Goal: Information Seeking & Learning: Learn about a topic

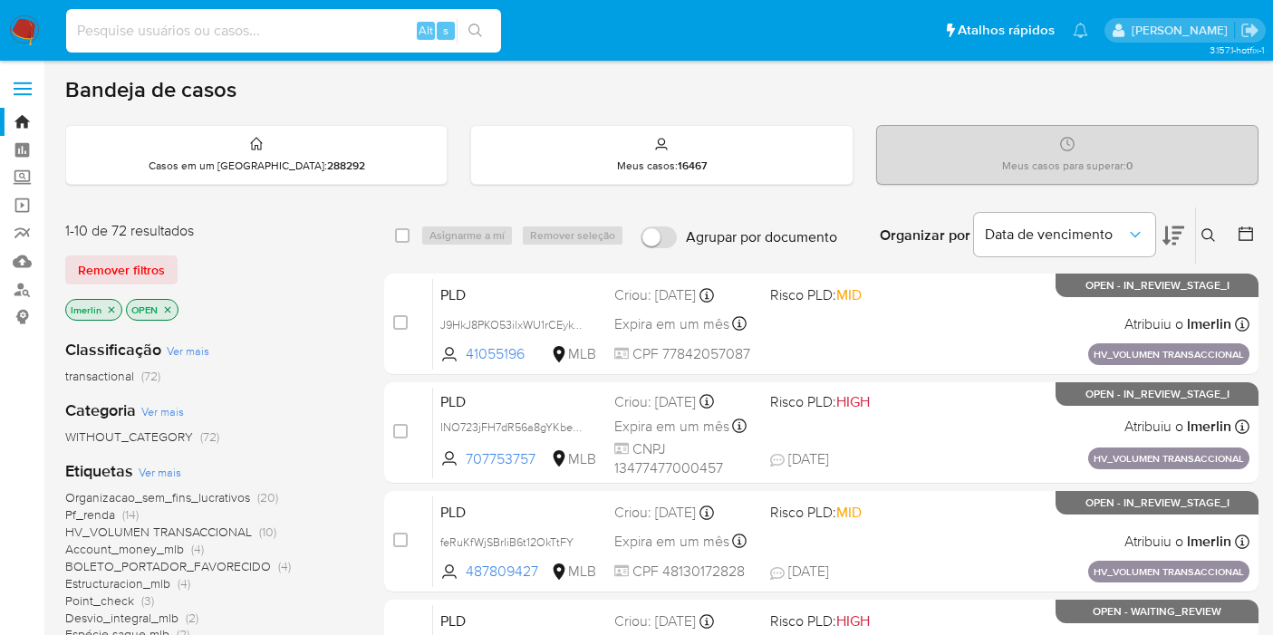
click at [339, 33] on input at bounding box center [283, 31] width 435 height 24
click at [110, 307] on icon "close-filter" at bounding box center [112, 309] width 6 height 6
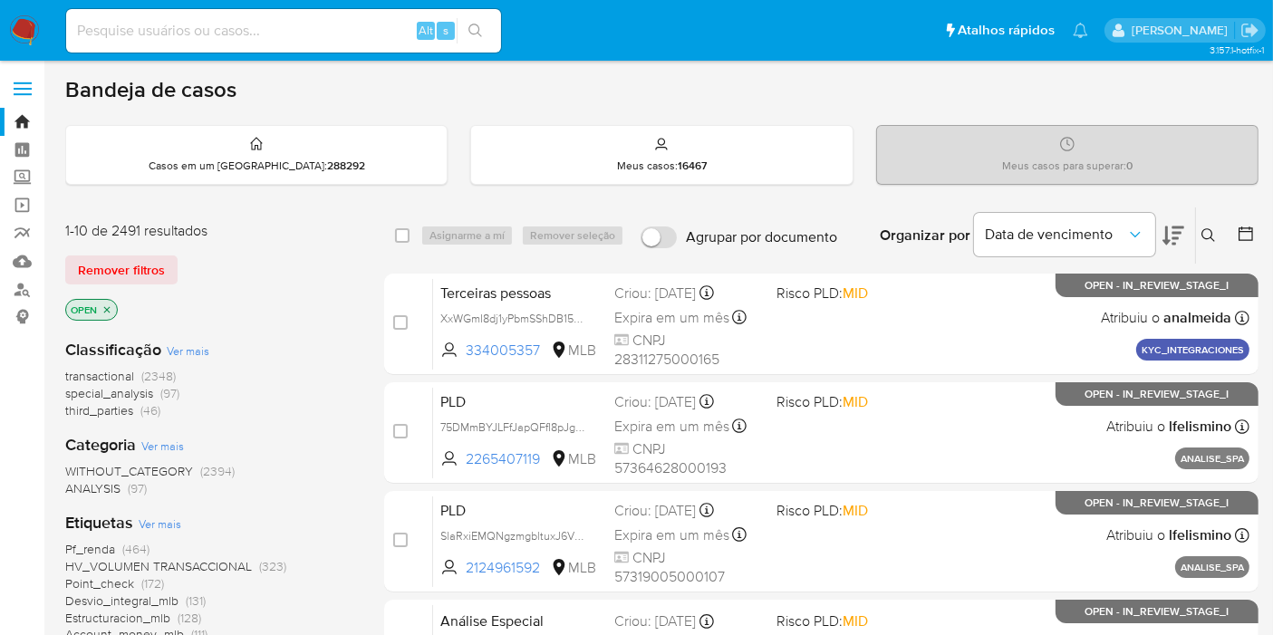
click at [336, 40] on input at bounding box center [283, 31] width 435 height 24
paste input "5C5j67gjPjyggGPxCj456Sdb"
type input "5C5j67gjPjyggGPxCj456Sdb"
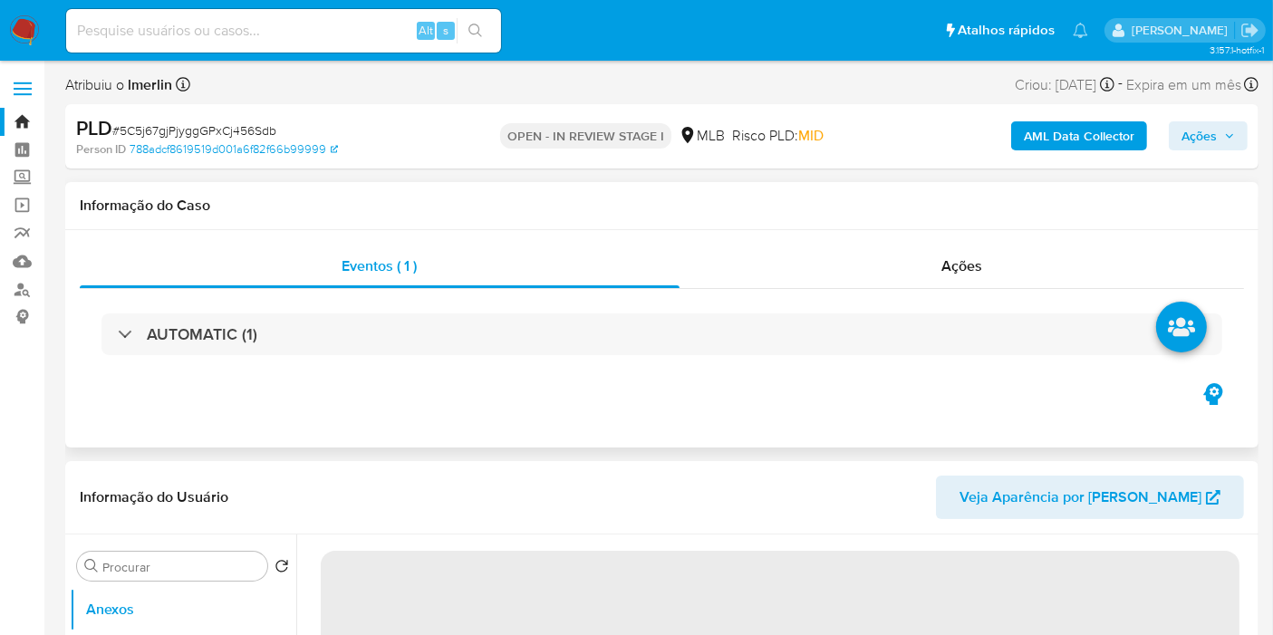
select select "10"
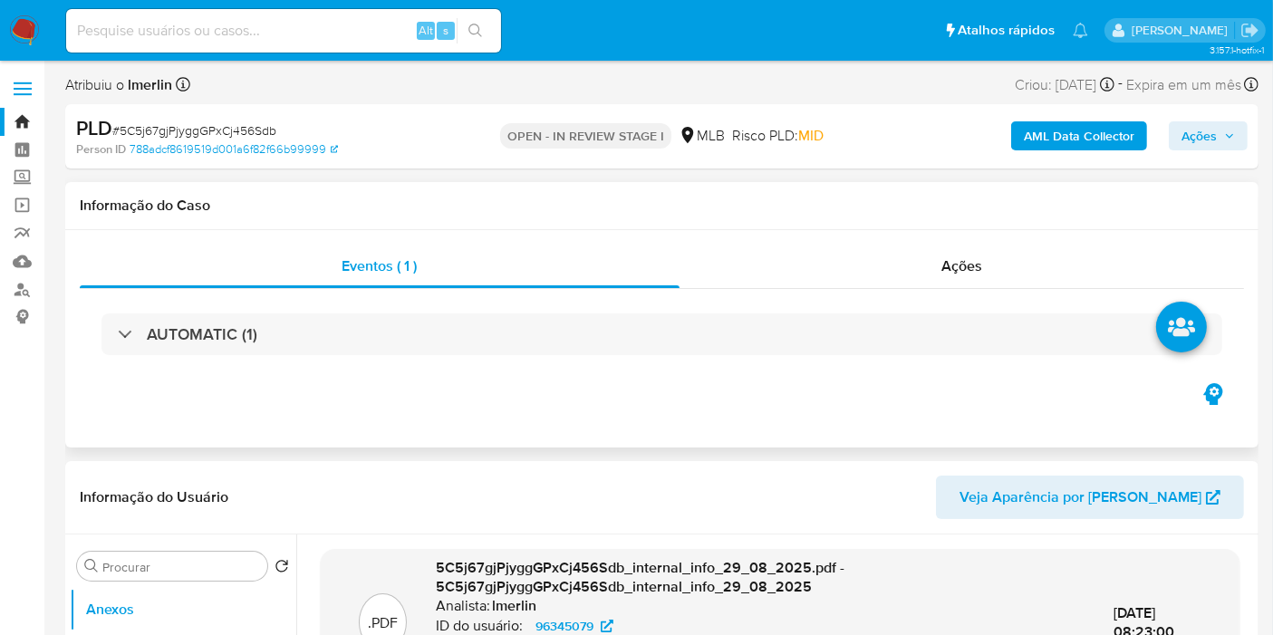
scroll to position [302, 0]
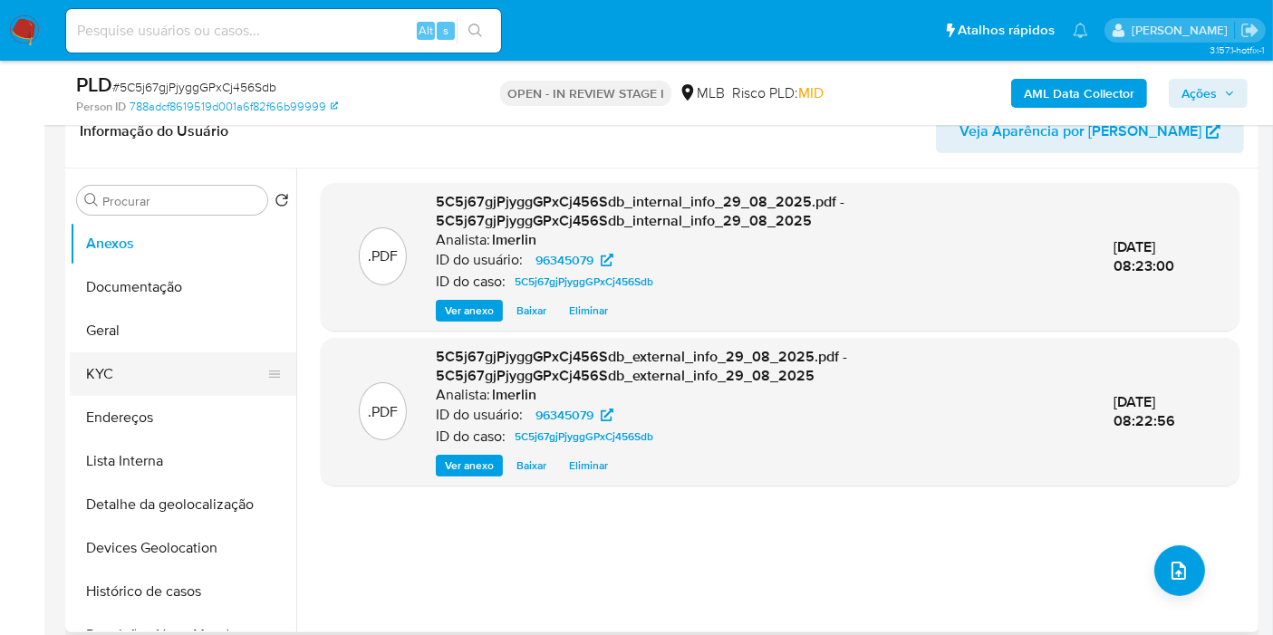
click at [168, 376] on button "KYC" at bounding box center [176, 373] width 212 height 43
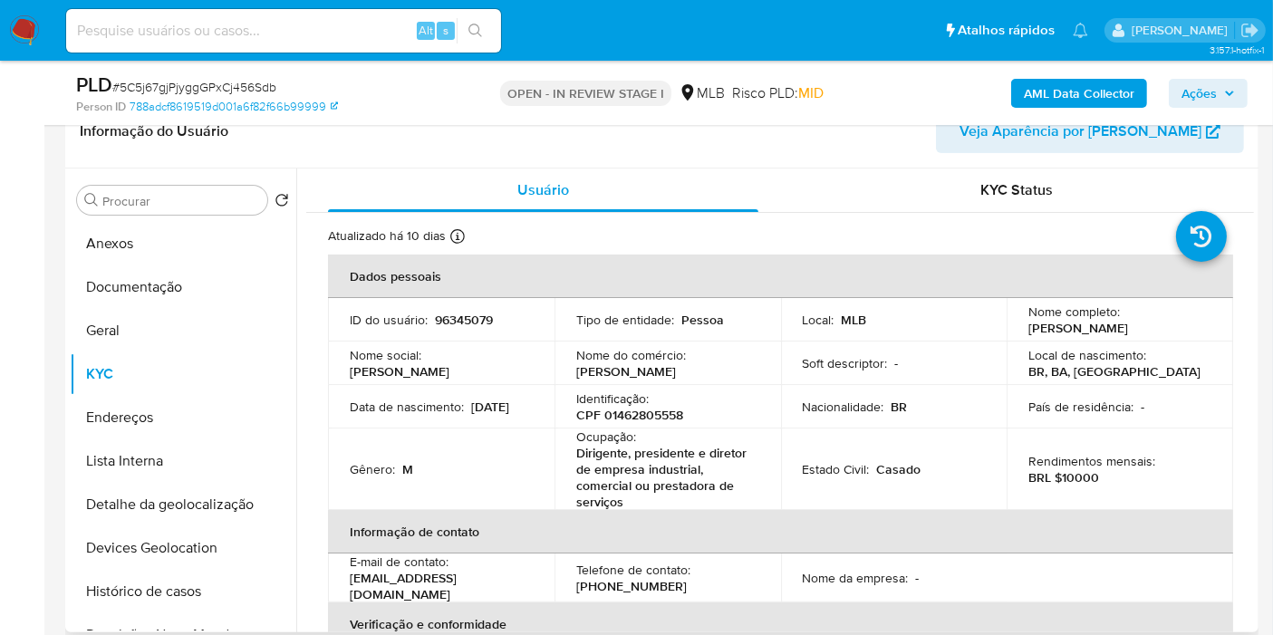
click at [641, 407] on p "CPF 01462805558" at bounding box center [629, 415] width 107 height 16
copy p "01462805558"
click at [150, 589] on button "Histórico de casos" at bounding box center [176, 591] width 212 height 43
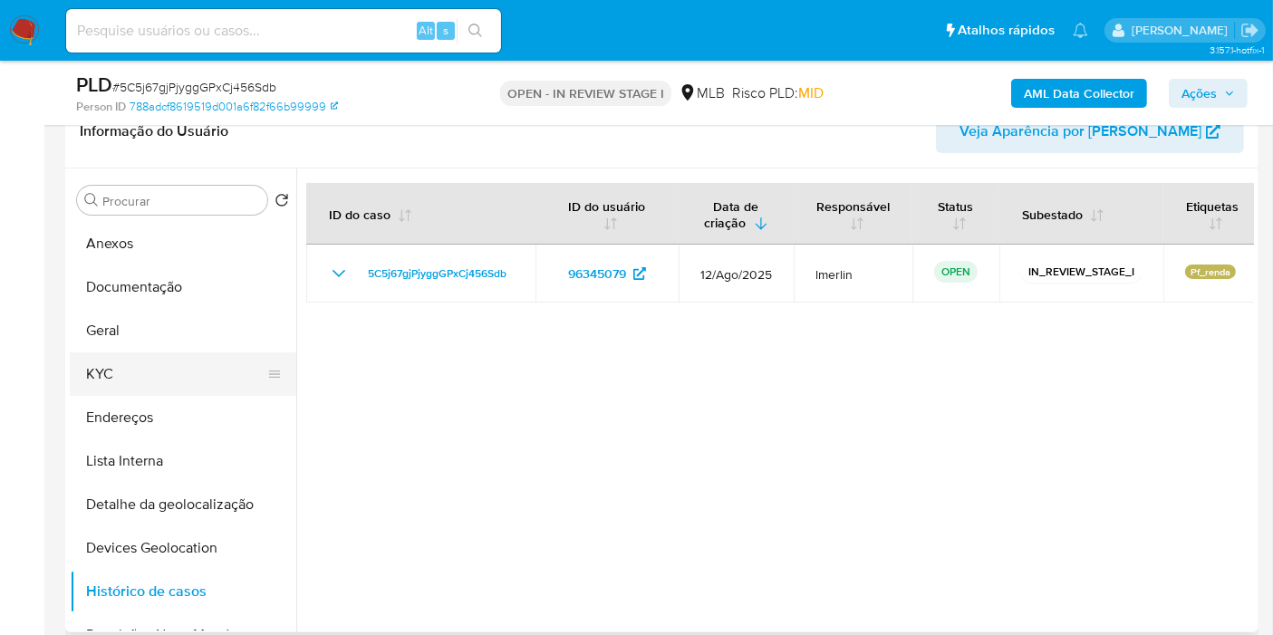
click at [159, 379] on button "KYC" at bounding box center [176, 373] width 212 height 43
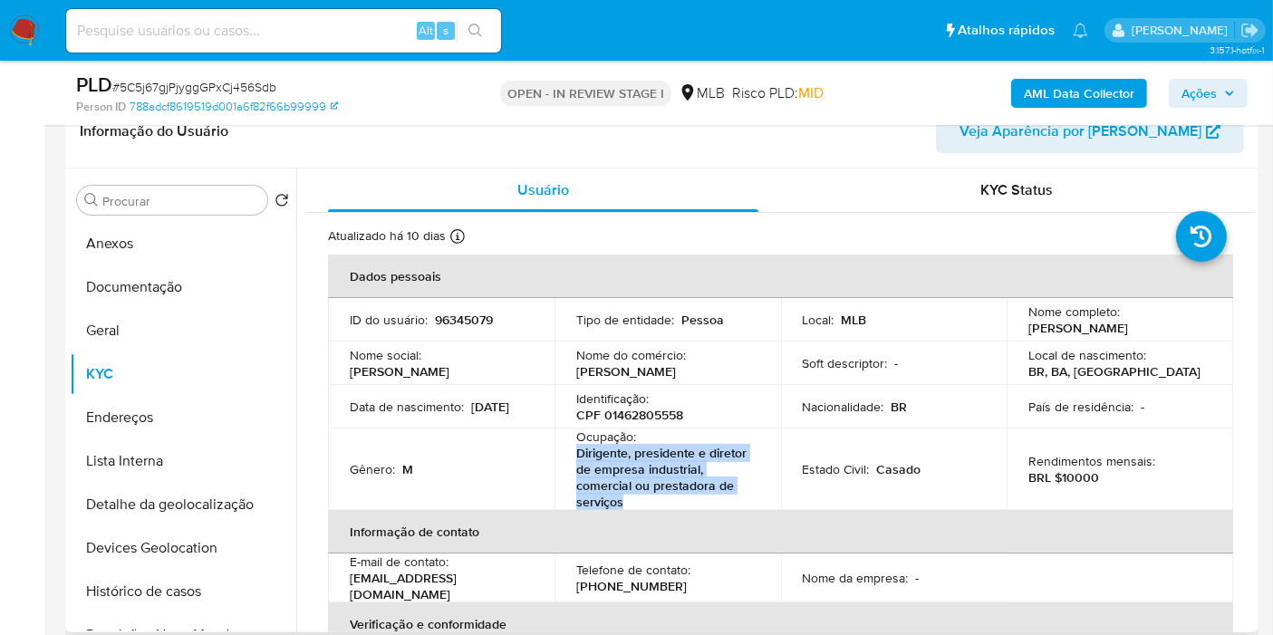
drag, startPoint x: 629, startPoint y: 504, endPoint x: 573, endPoint y: 456, distance: 73.9
click at [573, 456] on td "Ocupação : Dirigente, presidente e diretor de empresa industrial, comercial ou …" at bounding box center [667, 469] width 226 height 82
copy p "Dirigente, presidente e diretor de empresa industrial, comercial ou prestadora …"
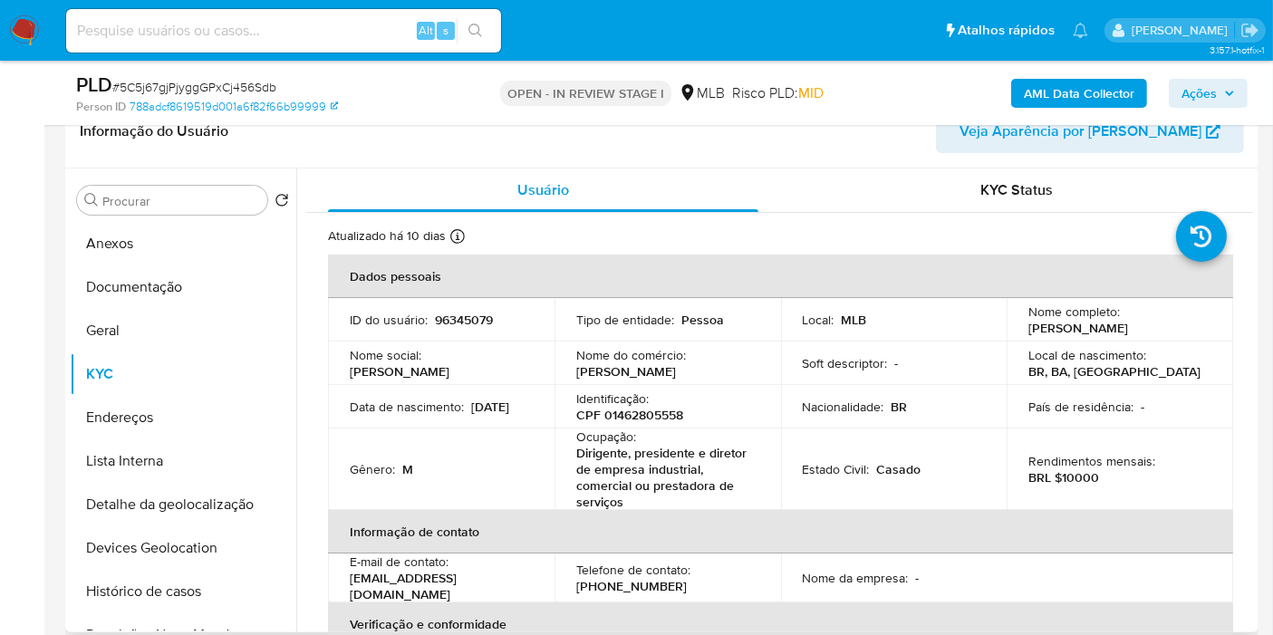
click at [729, 367] on div "Nome do comércio : [PERSON_NAME]" at bounding box center [667, 363] width 183 height 33
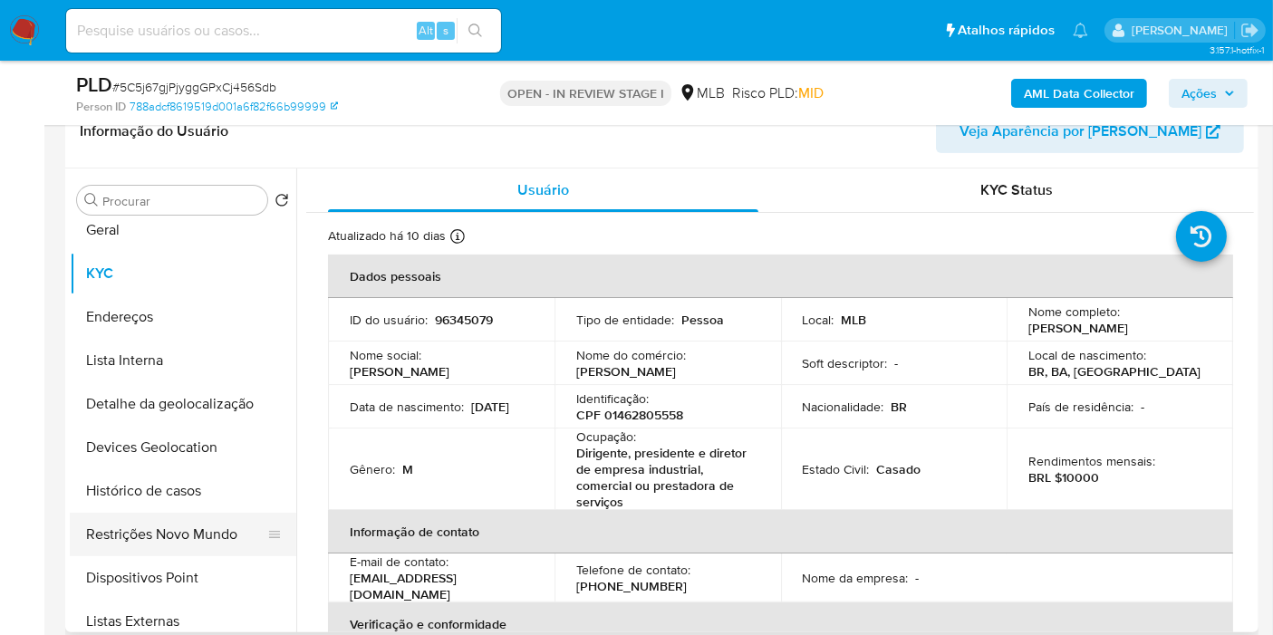
click at [185, 539] on button "Restrições Novo Mundo" at bounding box center [176, 534] width 212 height 43
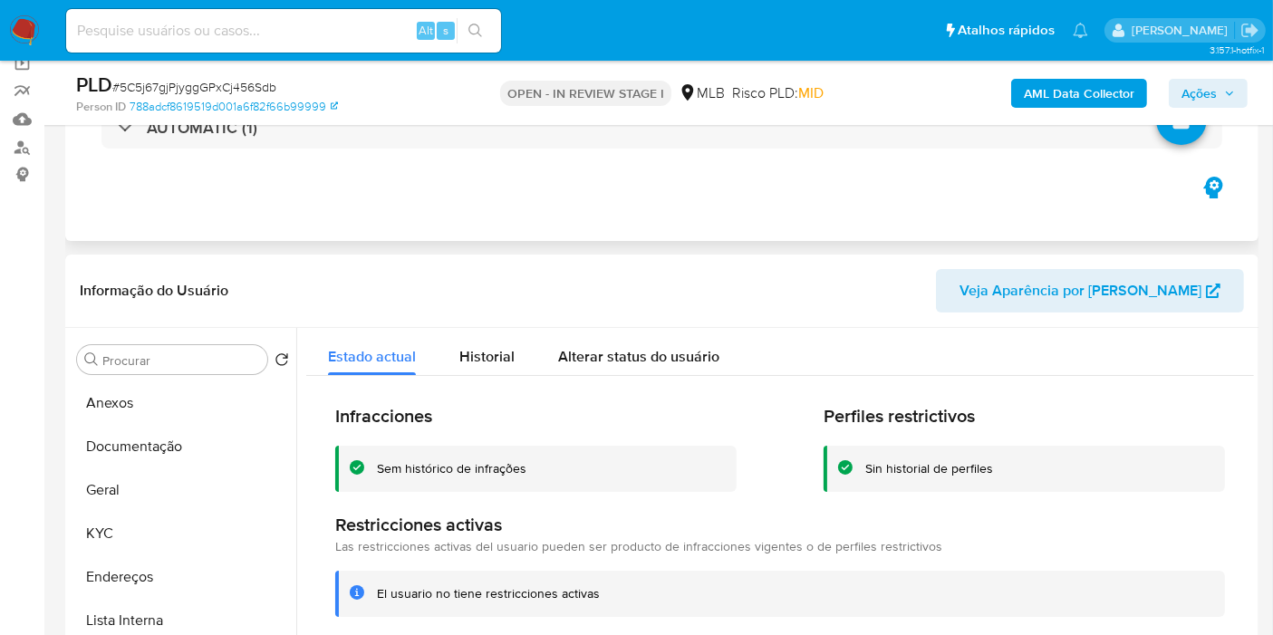
scroll to position [0, 0]
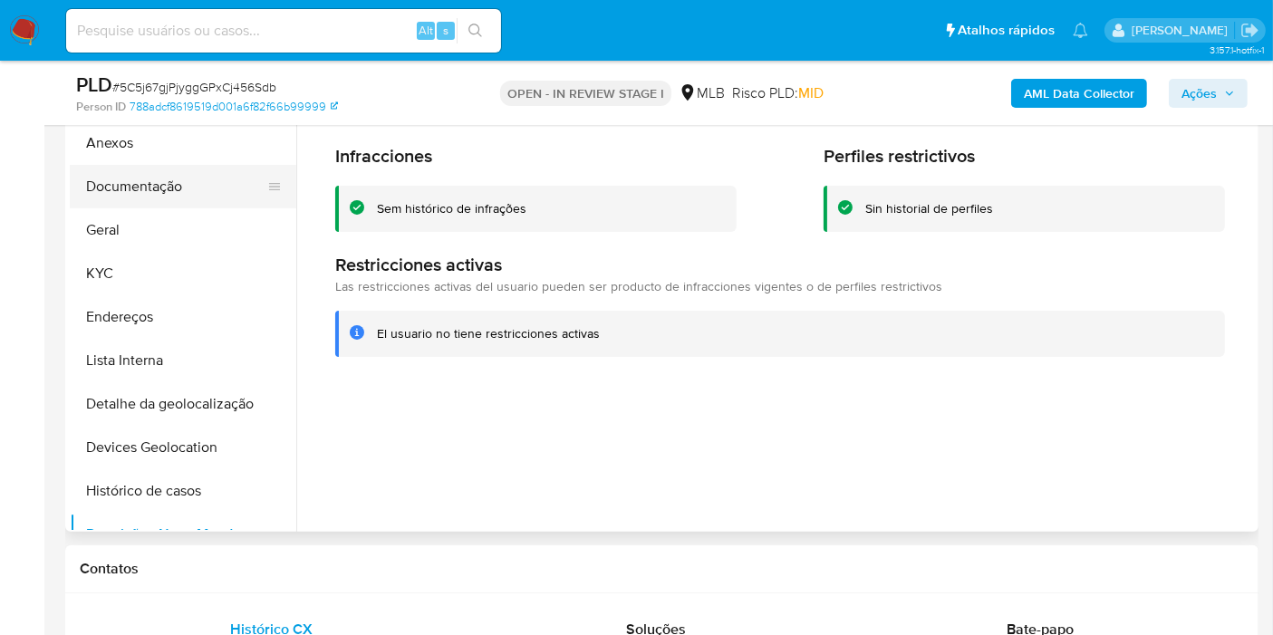
click at [168, 169] on button "Documentação" at bounding box center [176, 186] width 212 height 43
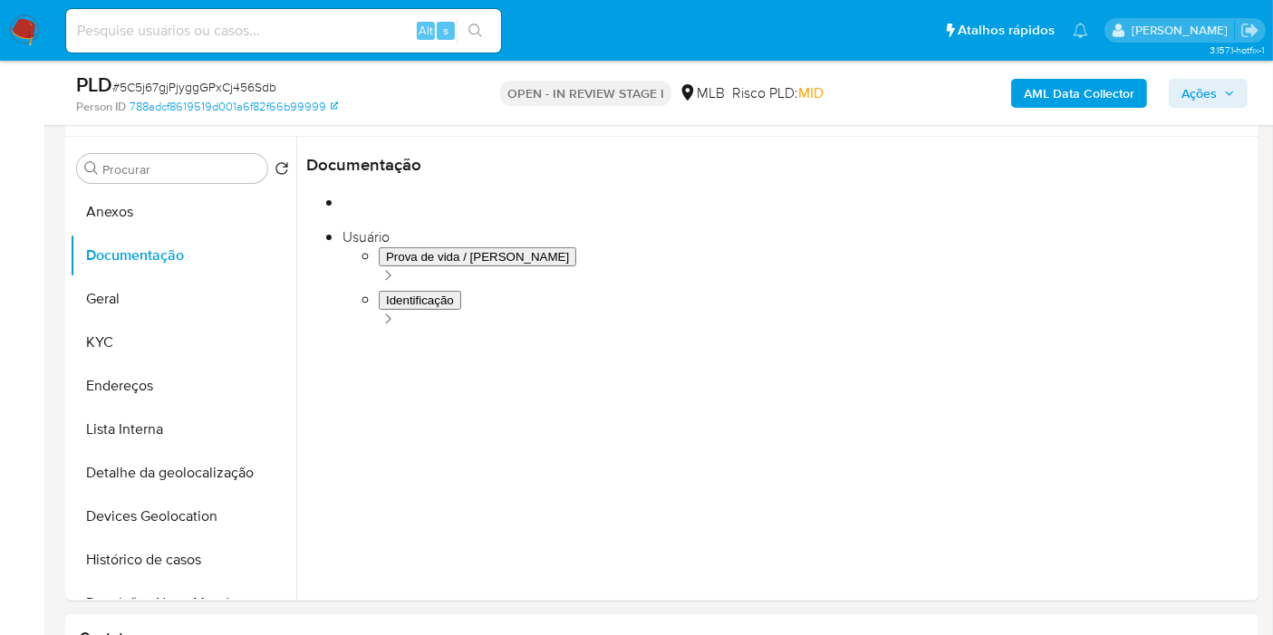
scroll to position [302, 0]
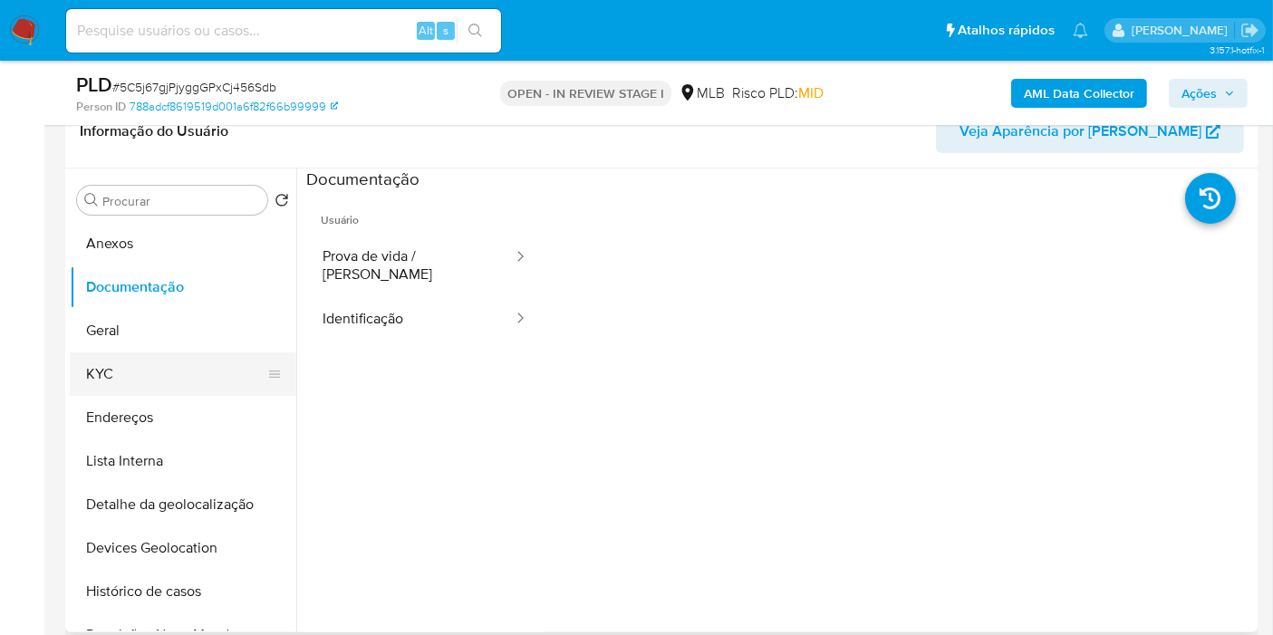
click at [109, 383] on button "KYC" at bounding box center [176, 373] width 212 height 43
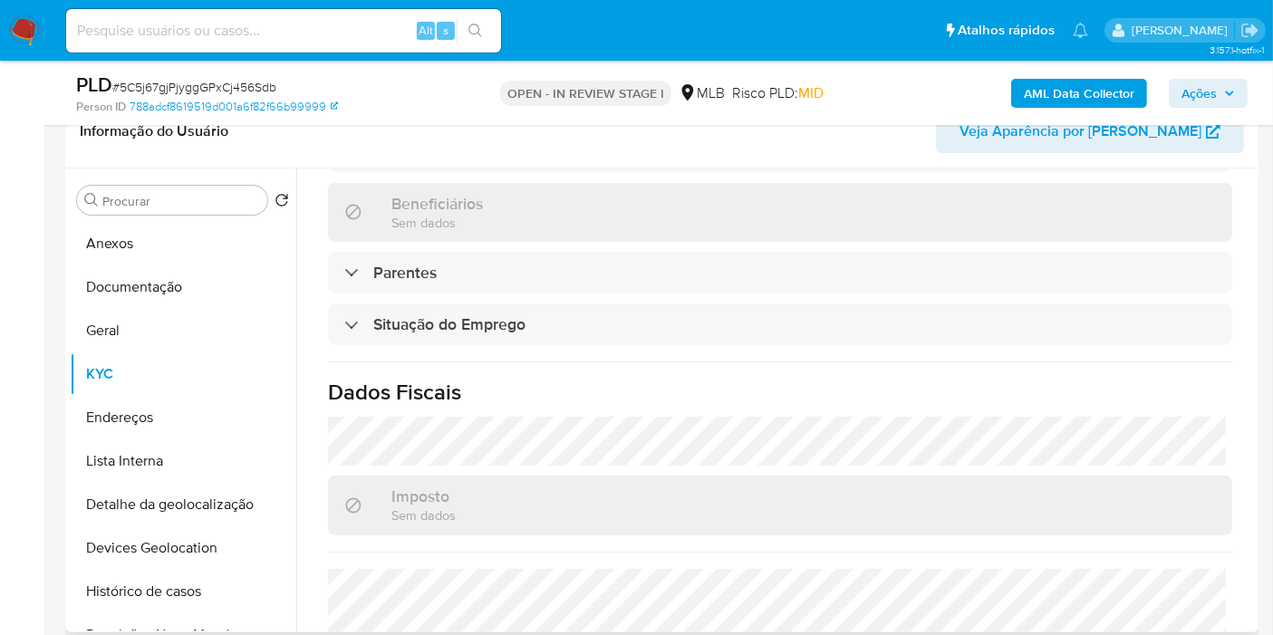
scroll to position [861, 0]
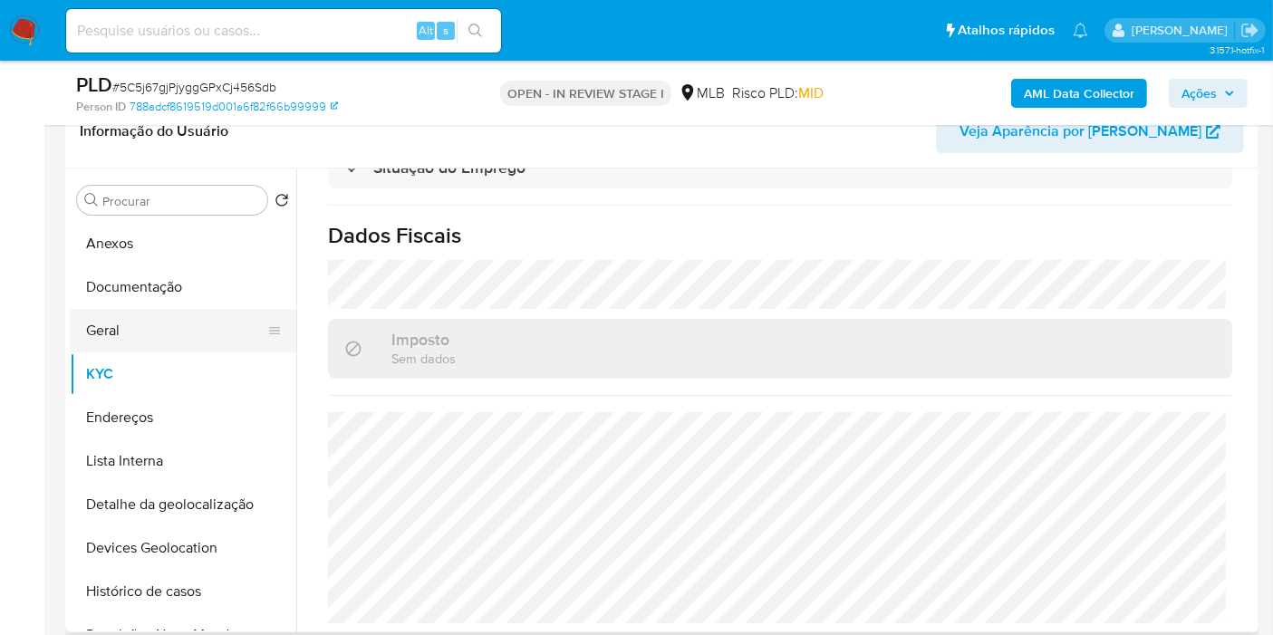
click at [165, 323] on button "Geral" at bounding box center [176, 330] width 212 height 43
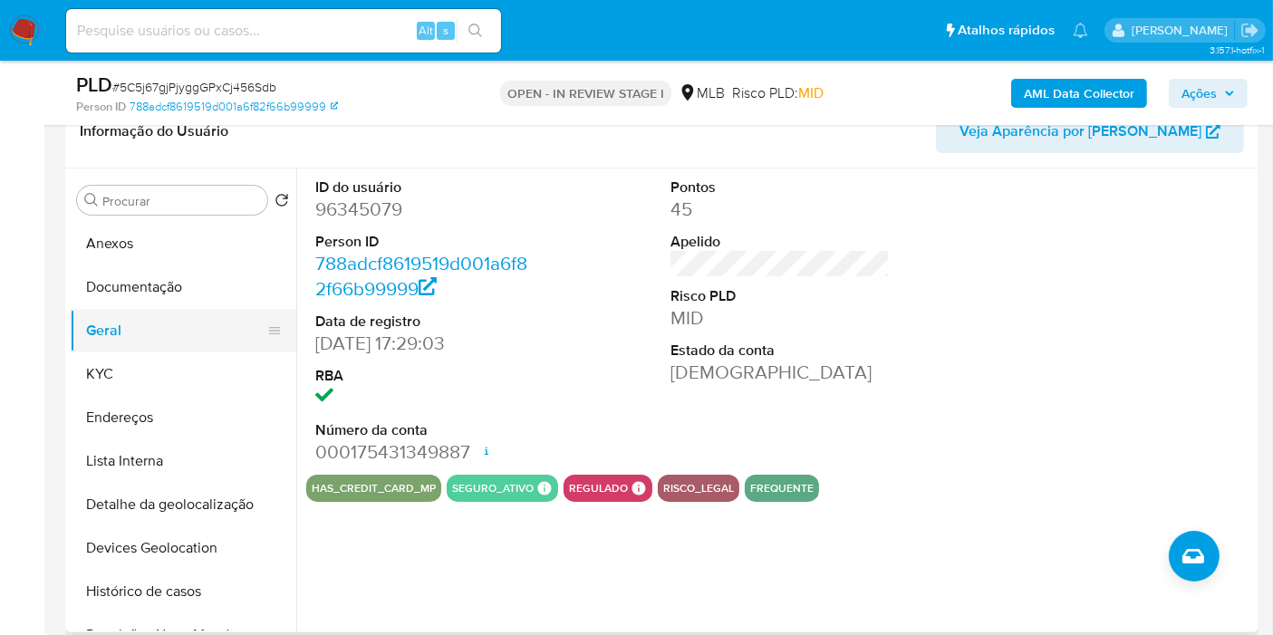
click at [166, 335] on button "Geral" at bounding box center [176, 330] width 212 height 43
click at [164, 361] on button "KYC" at bounding box center [176, 373] width 212 height 43
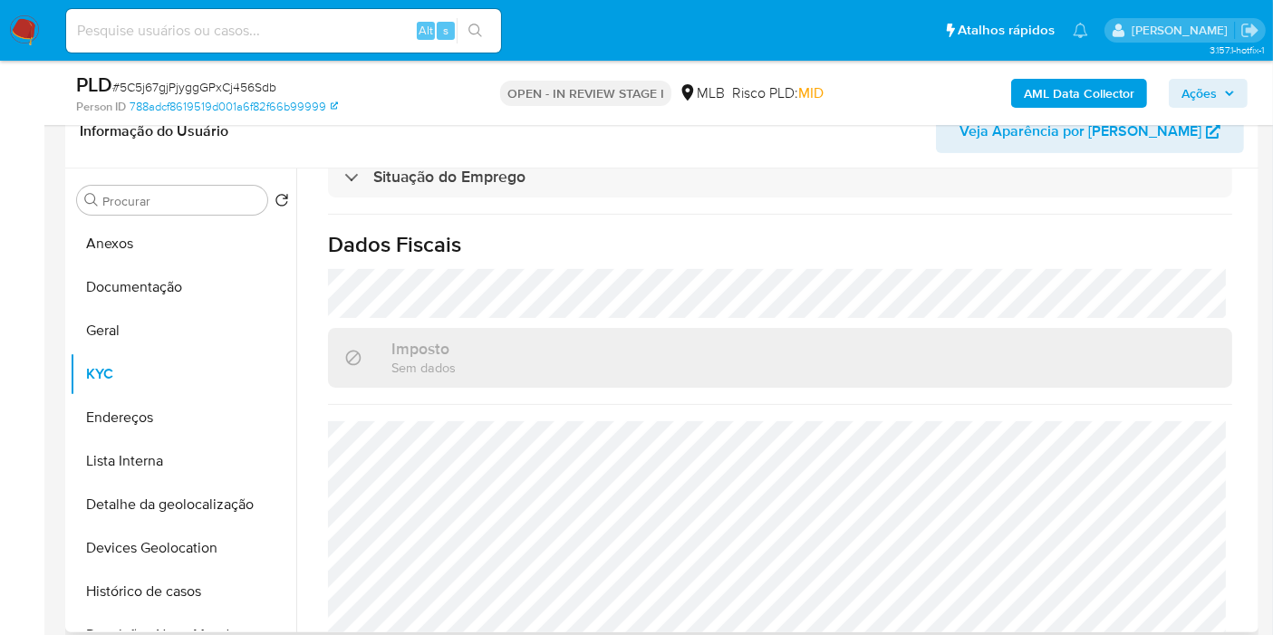
scroll to position [861, 0]
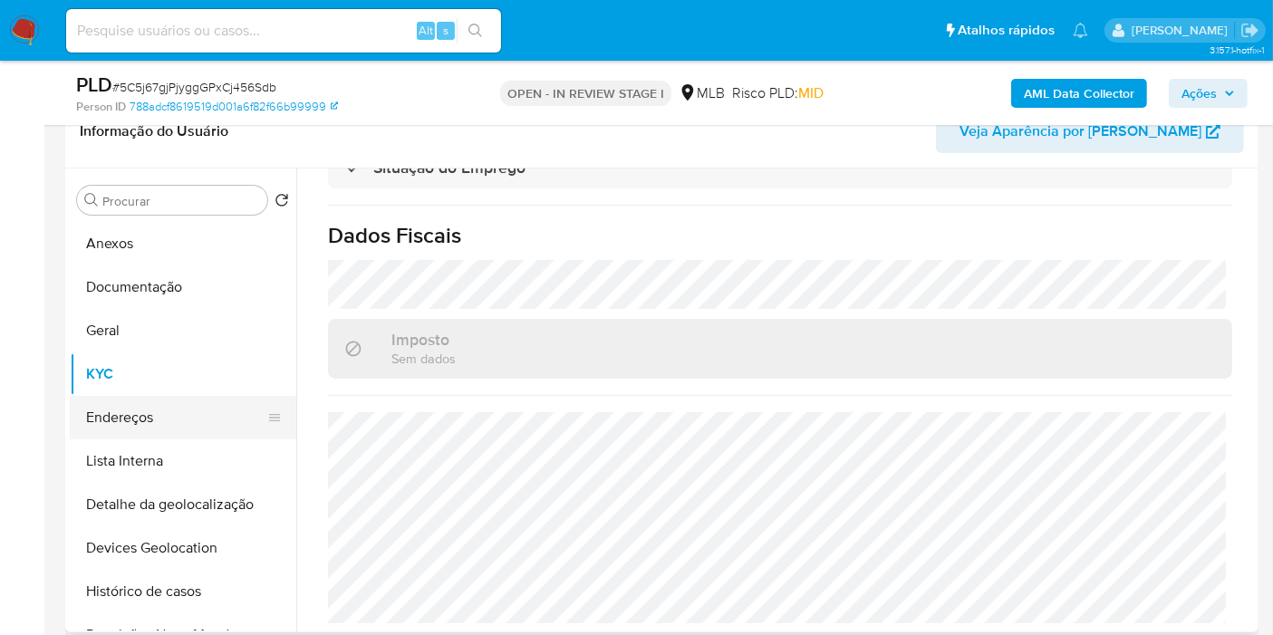
click at [170, 426] on button "Endereços" at bounding box center [176, 417] width 212 height 43
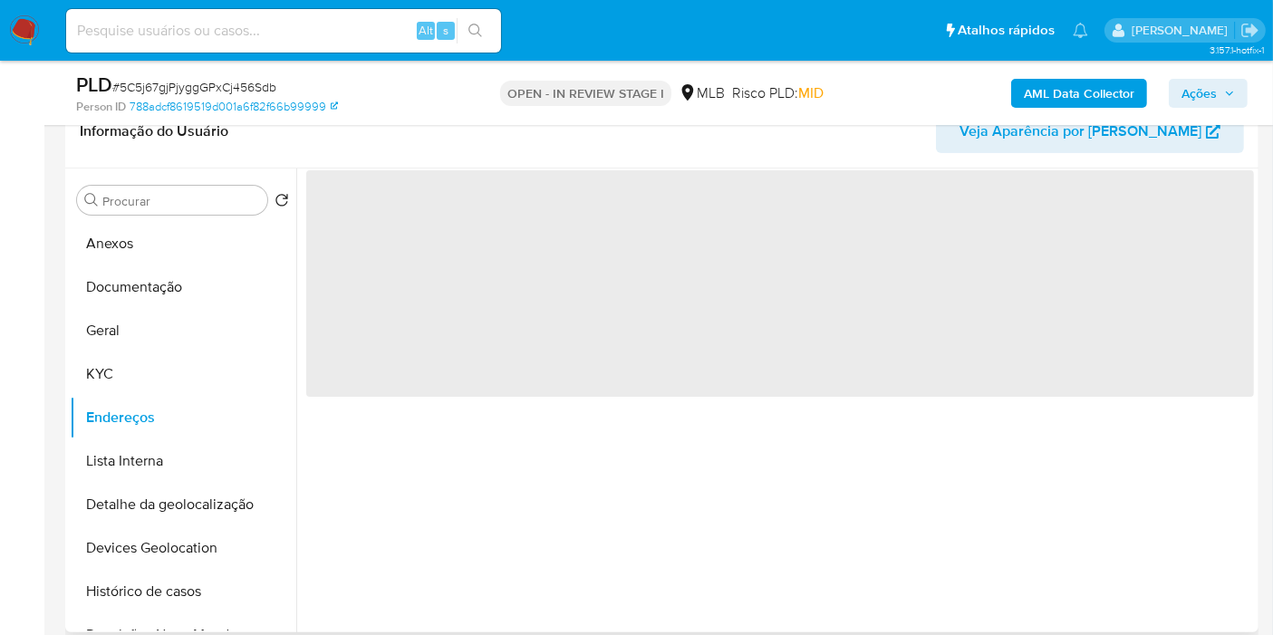
scroll to position [0, 0]
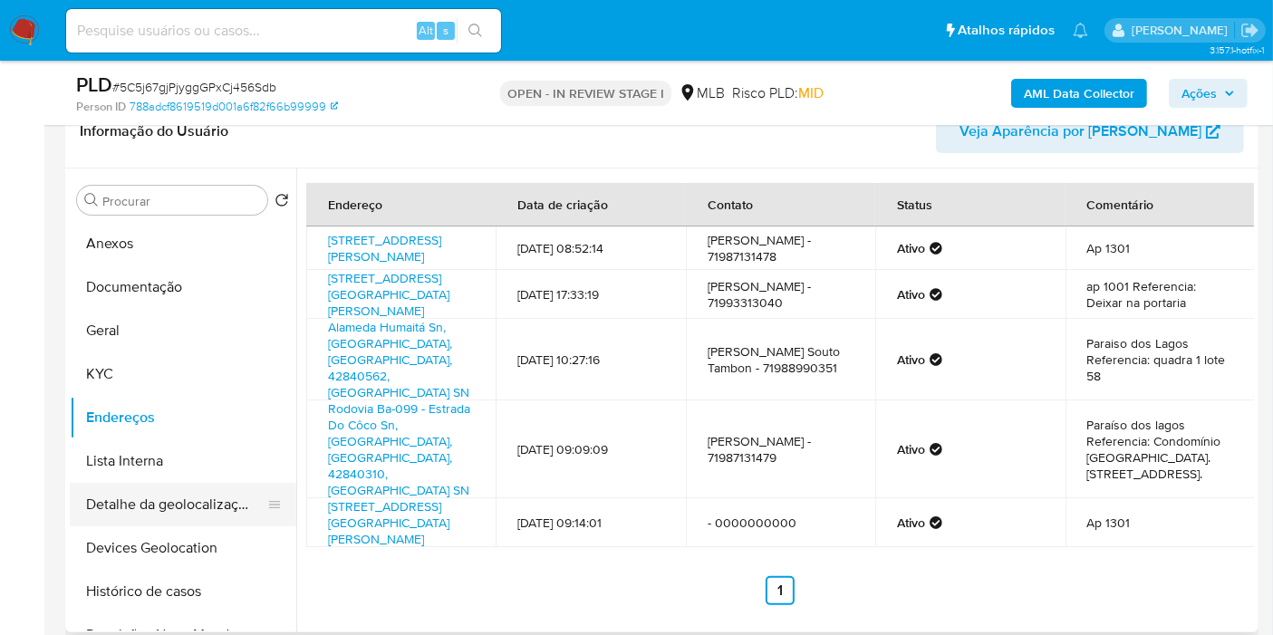
click at [186, 516] on button "Detalhe da geolocalização" at bounding box center [176, 504] width 212 height 43
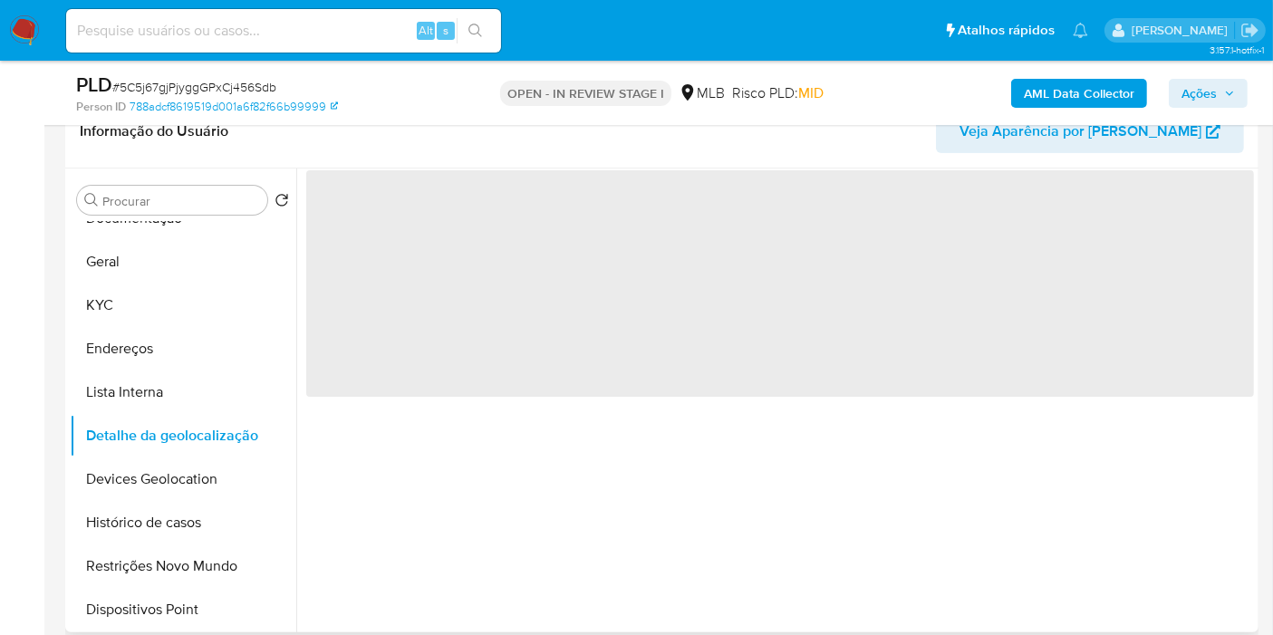
scroll to position [101, 0]
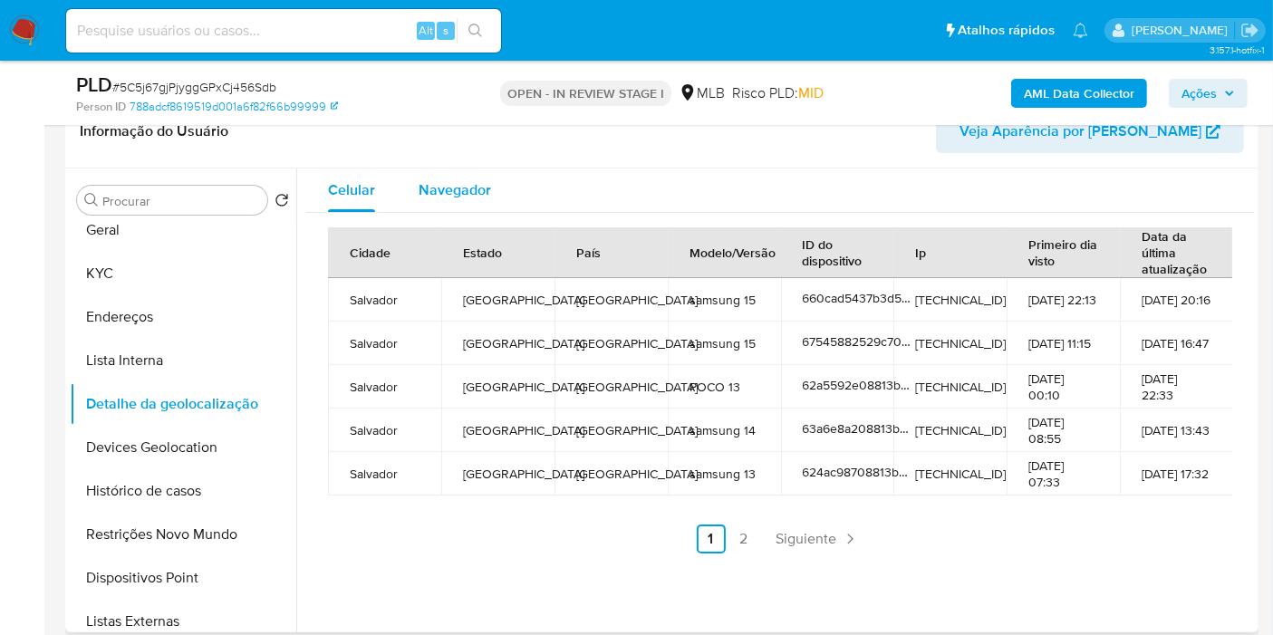
click at [469, 198] on div "Navegador" at bounding box center [455, 189] width 72 height 43
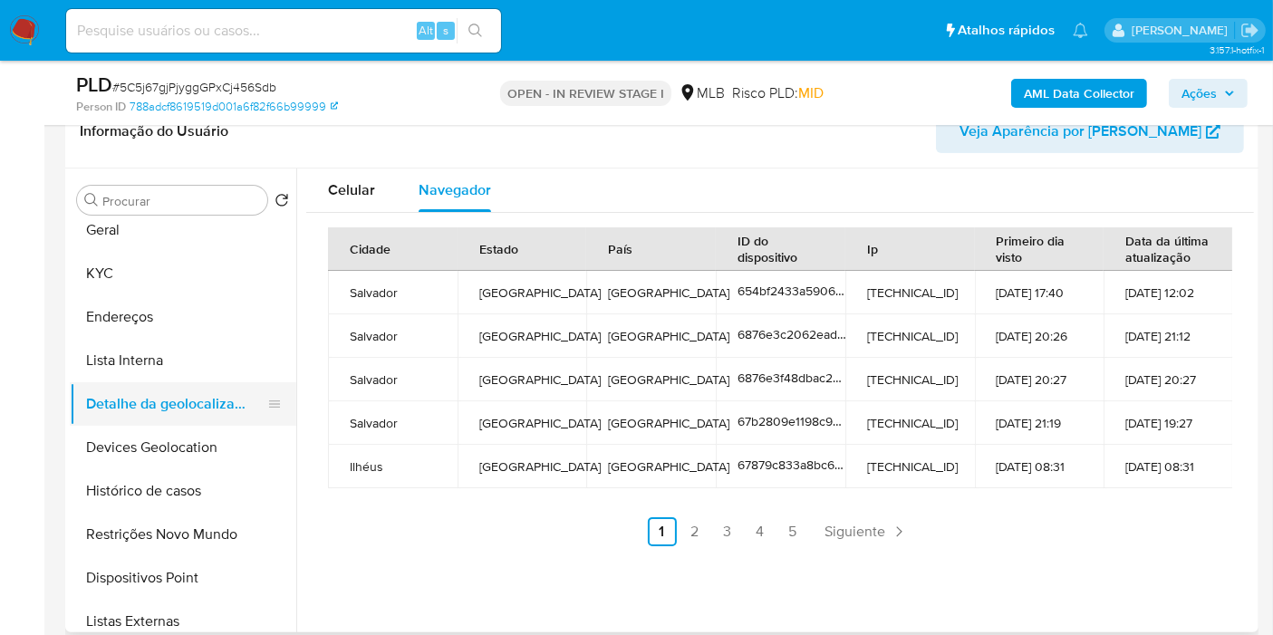
click at [125, 457] on button "Devices Geolocation" at bounding box center [183, 447] width 226 height 43
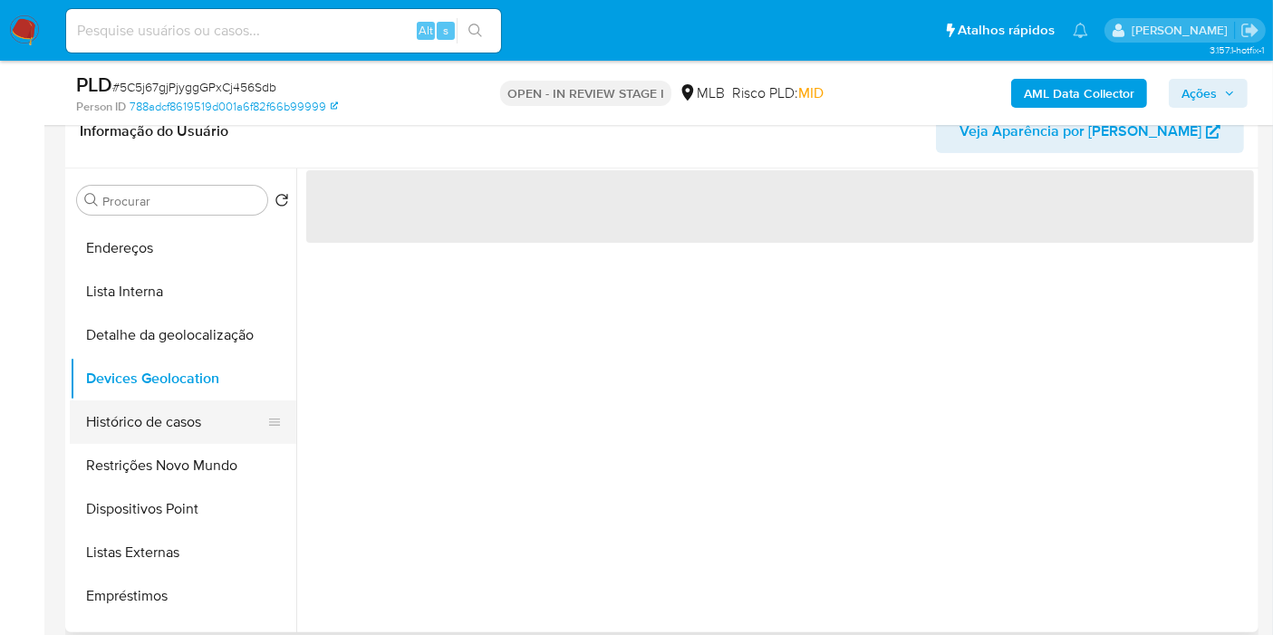
scroll to position [201, 0]
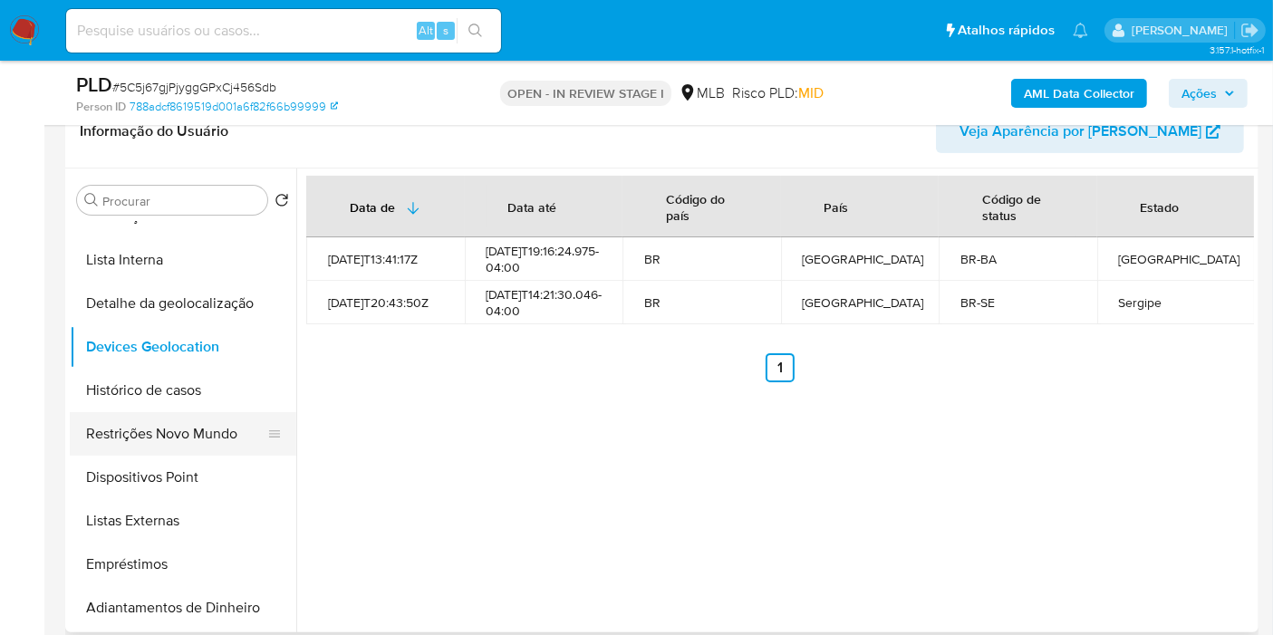
click at [181, 422] on button "Restrições Novo Mundo" at bounding box center [176, 433] width 212 height 43
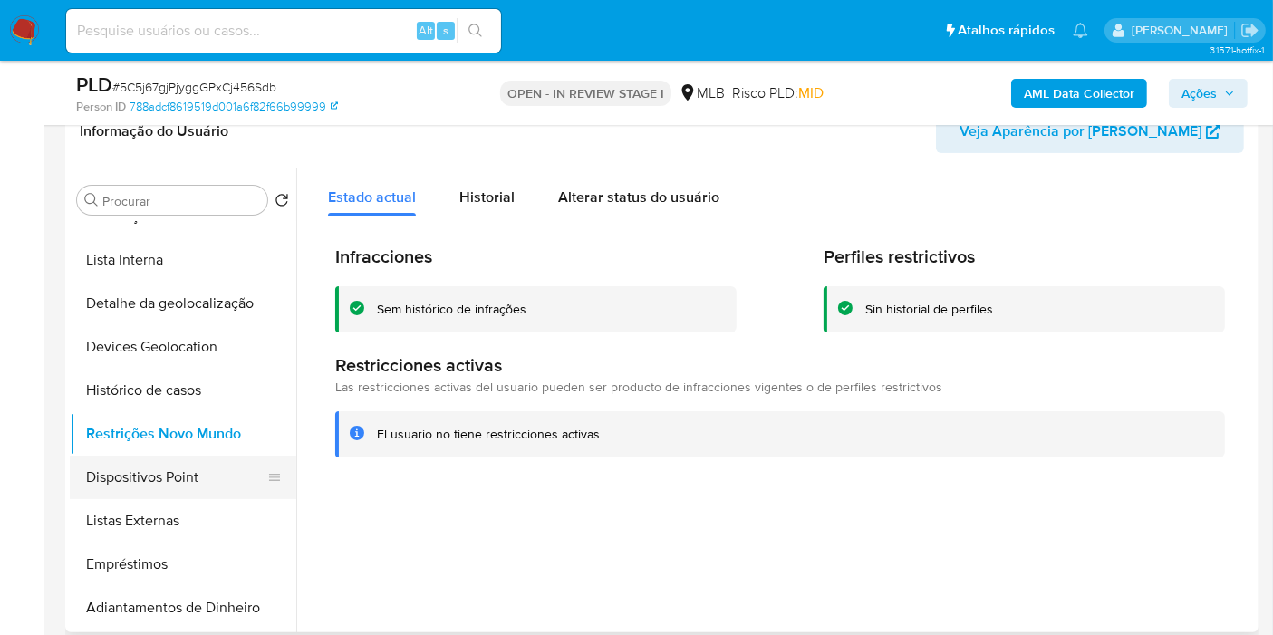
click at [230, 469] on button "Dispositivos Point" at bounding box center [176, 477] width 212 height 43
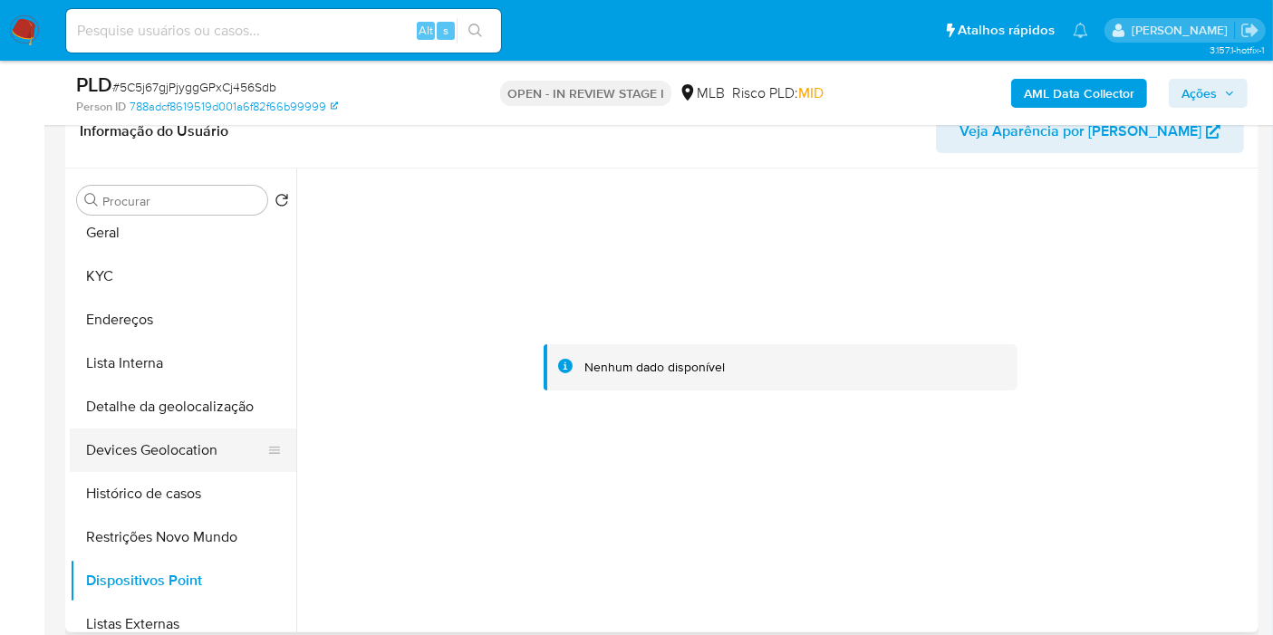
scroll to position [0, 0]
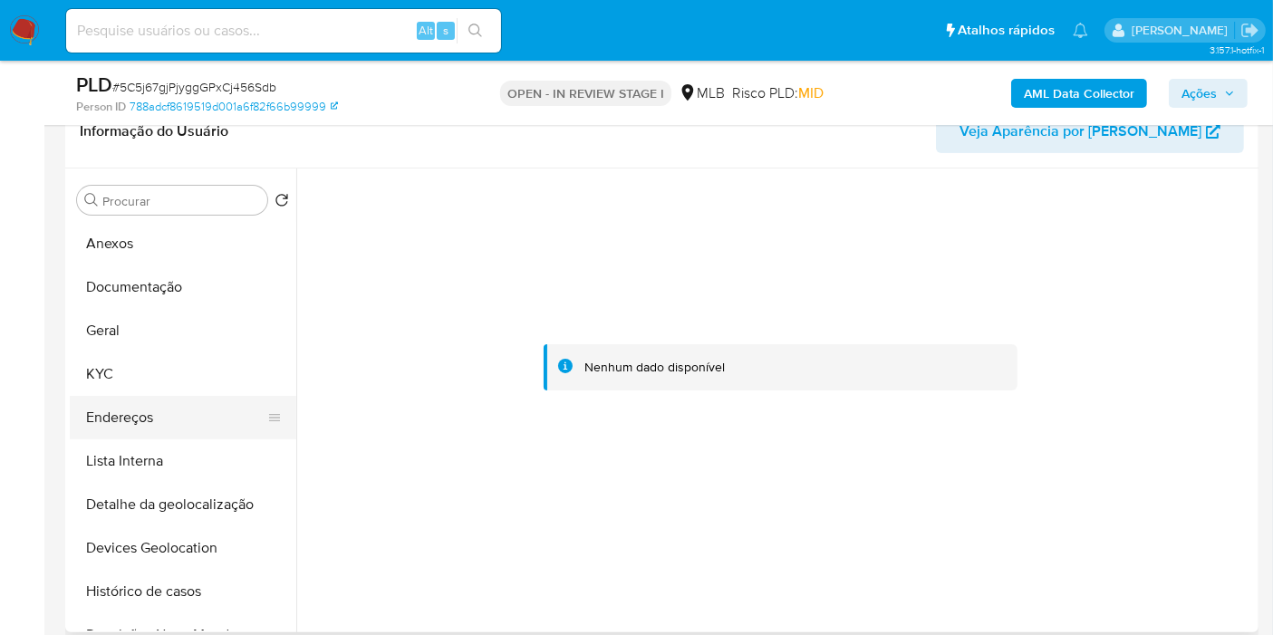
click at [148, 412] on button "Endereços" at bounding box center [176, 417] width 212 height 43
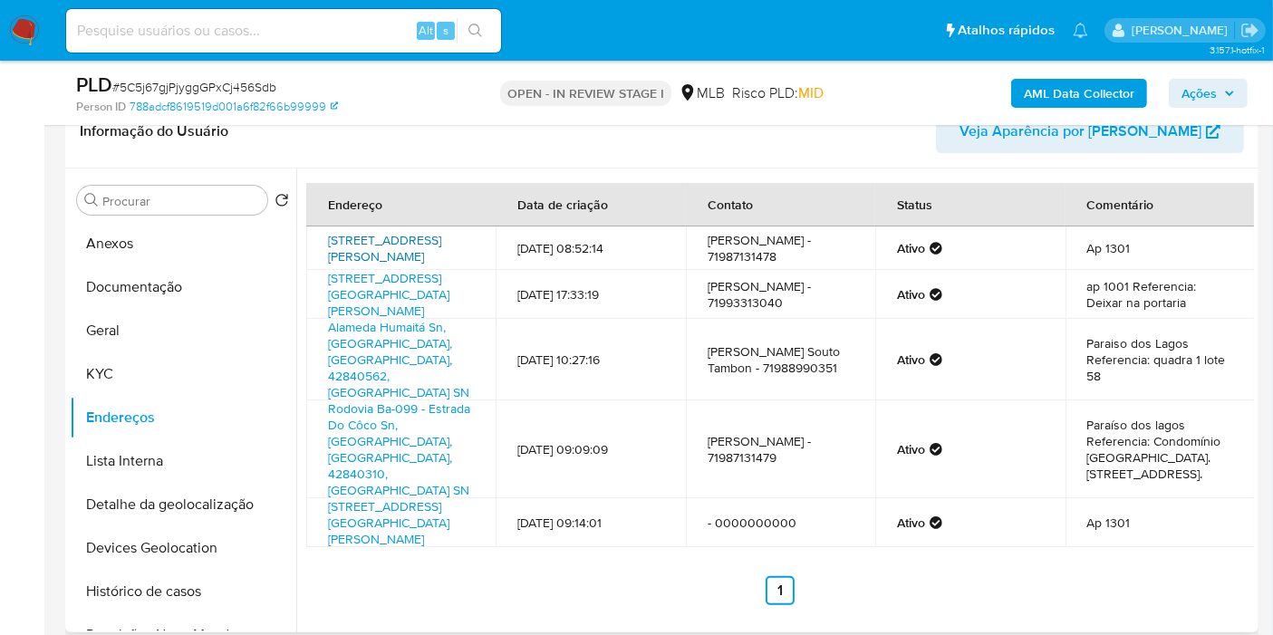
click at [383, 264] on link "[STREET_ADDRESS][PERSON_NAME]" at bounding box center [384, 248] width 113 height 34
drag, startPoint x: 147, startPoint y: 375, endPoint x: 184, endPoint y: 351, distance: 44.0
click at [147, 376] on button "KYC" at bounding box center [176, 373] width 212 height 43
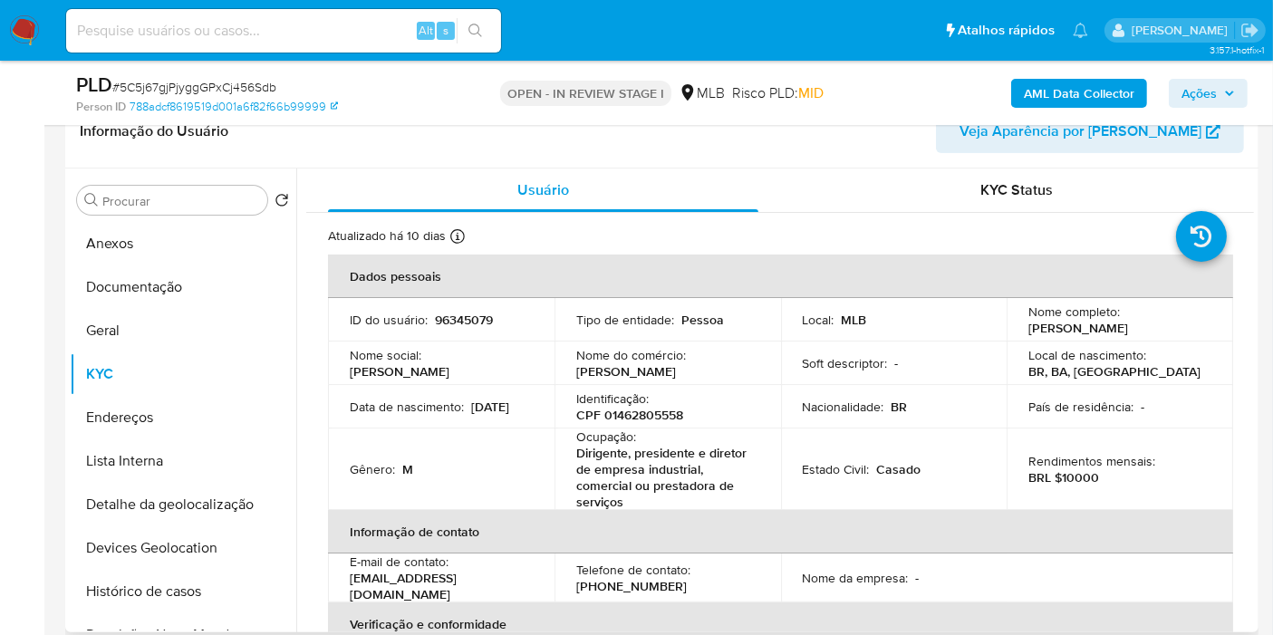
click at [631, 415] on p "CPF 01462805558" at bounding box center [629, 415] width 107 height 16
copy p "01462805558"
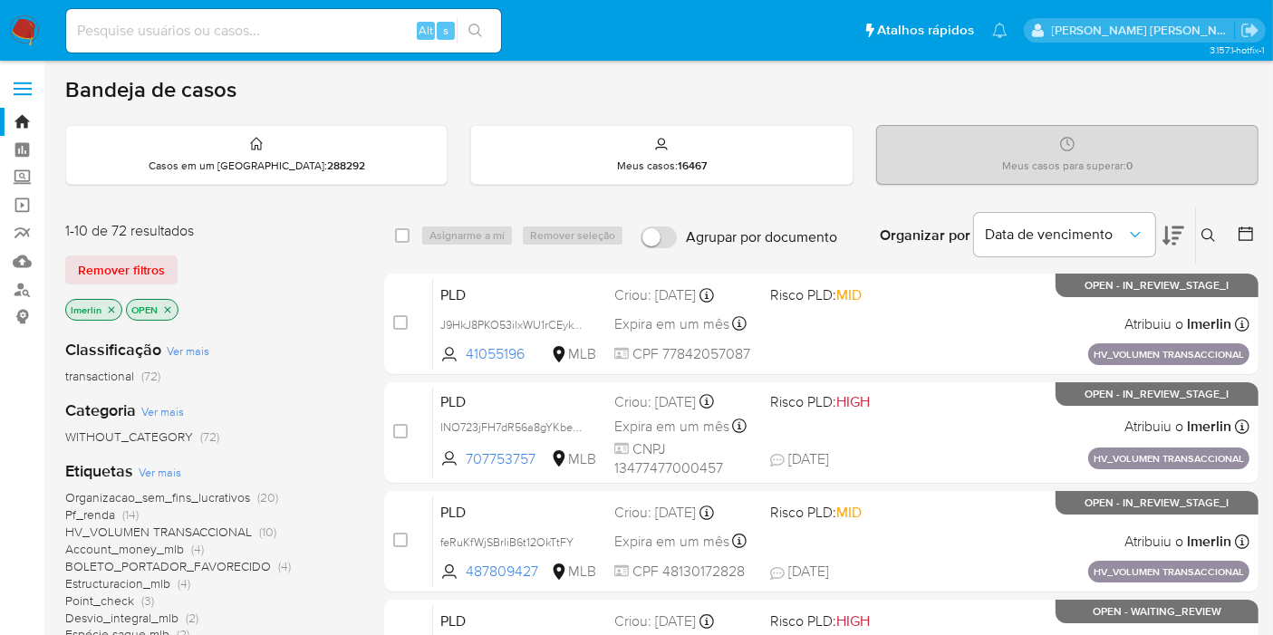
click at [28, 91] on label at bounding box center [22, 89] width 45 height 38
click at [0, 0] on input "checkbox" at bounding box center [0, 0] width 0 height 0
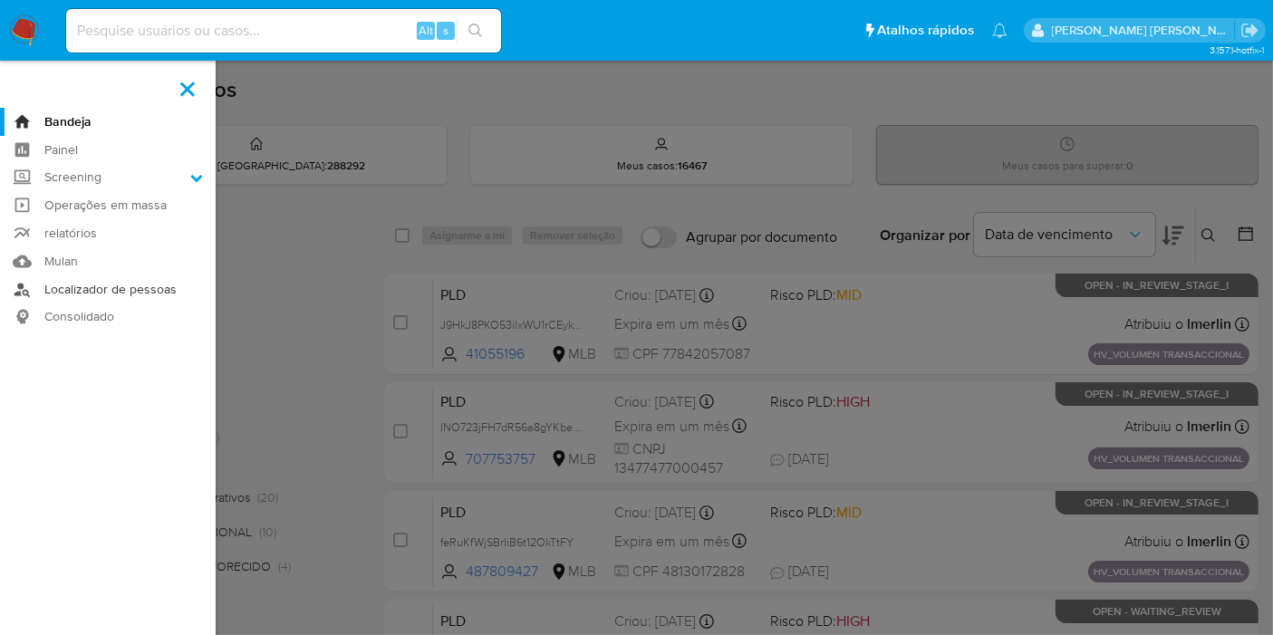
click at [123, 284] on link "Localizador de pessoas" at bounding box center [108, 289] width 216 height 28
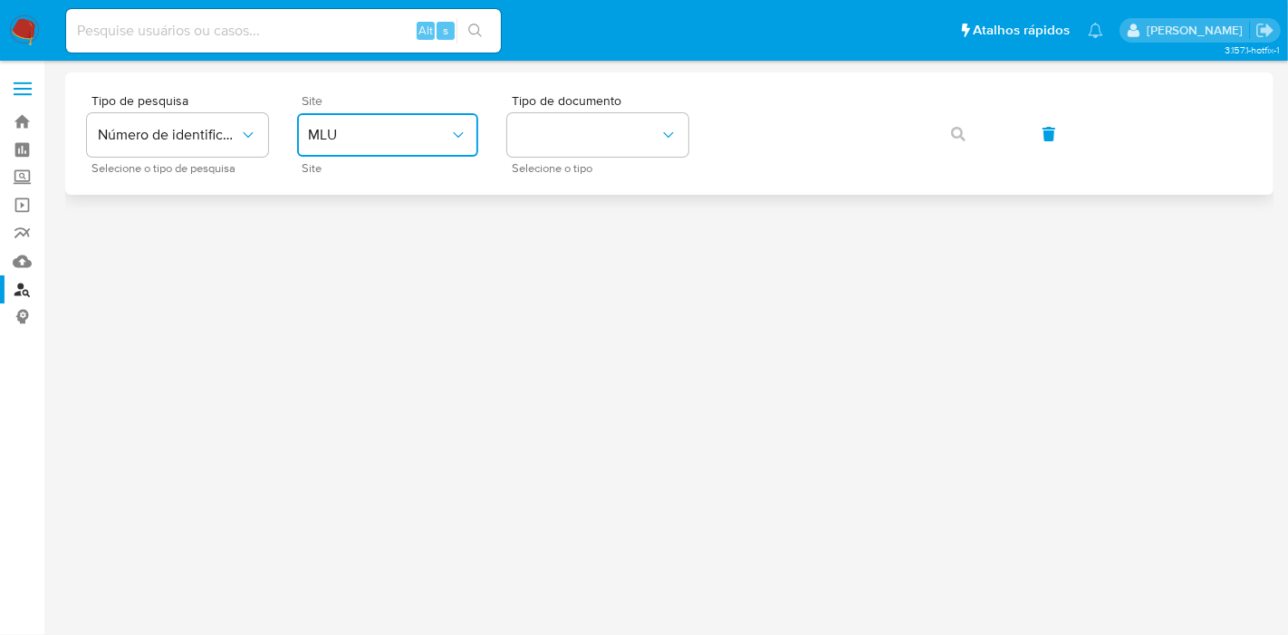
click at [348, 114] on button "MLU" at bounding box center [387, 134] width 181 height 43
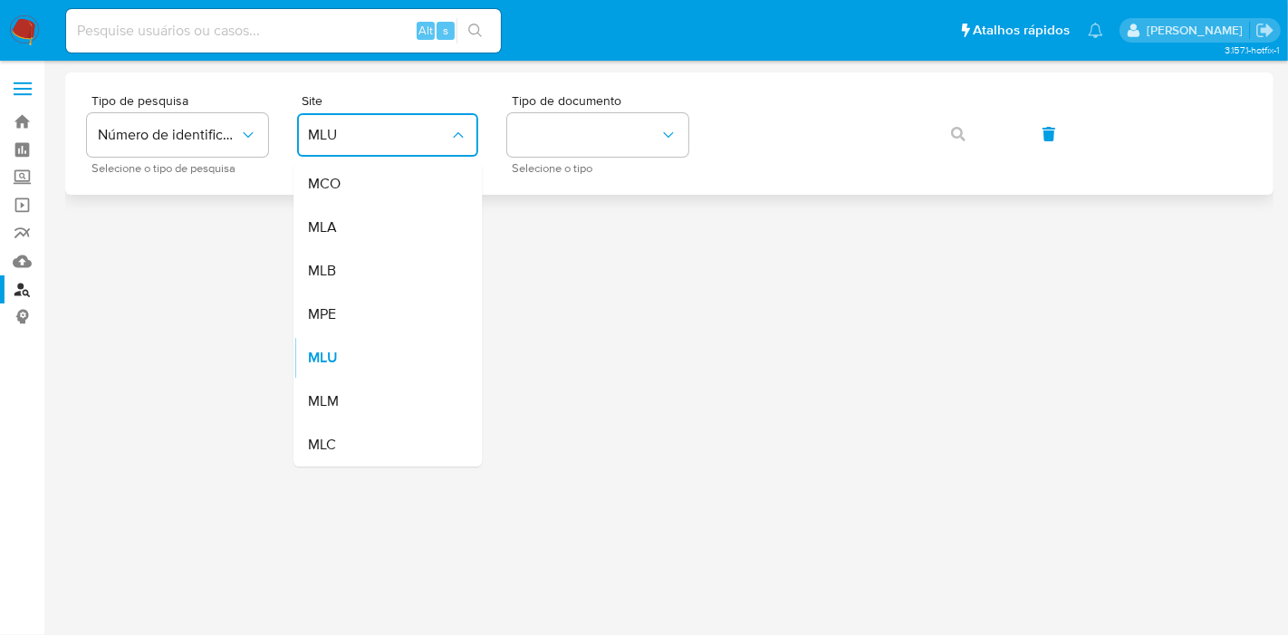
drag, startPoint x: 369, startPoint y: 261, endPoint x: 604, endPoint y: 85, distance: 293.9
click at [370, 261] on div "MLB" at bounding box center [382, 270] width 149 height 43
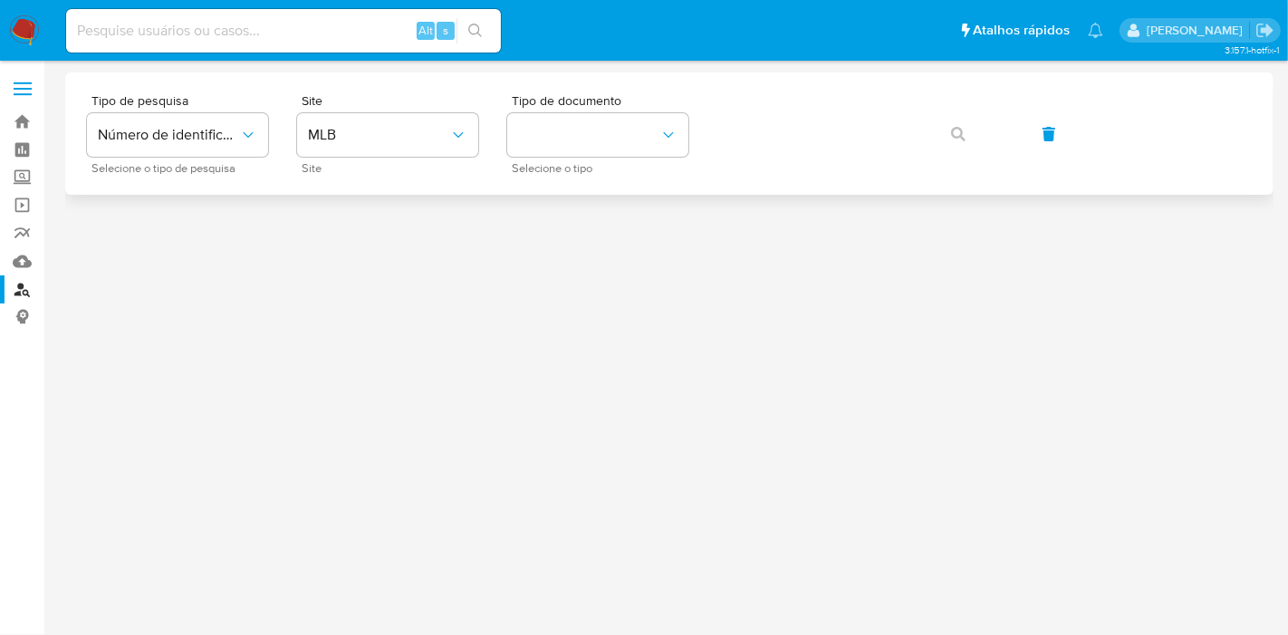
click at [609, 83] on div "Tipo de pesquisa Número de identificação Selecione o tipo de pesquisa Site MLB …" at bounding box center [669, 133] width 1208 height 122
click at [600, 138] on button "identificationType" at bounding box center [597, 134] width 181 height 43
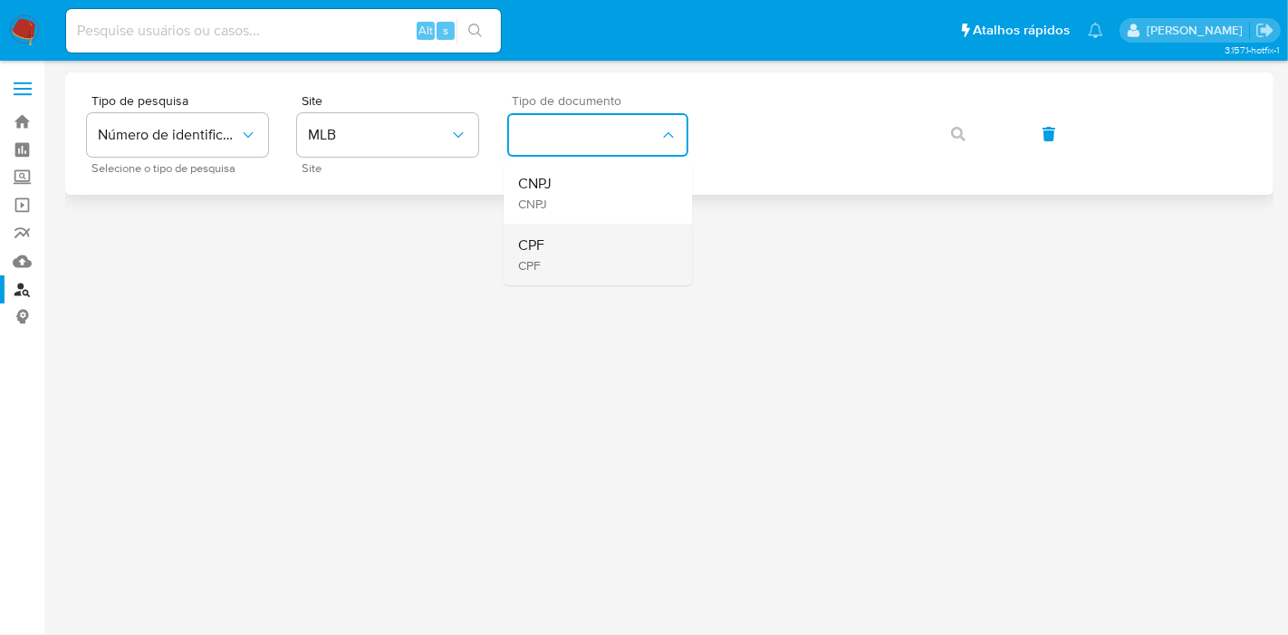
click at [589, 233] on div "CPF CPF" at bounding box center [592, 255] width 149 height 62
click at [968, 129] on button "button" at bounding box center [959, 133] width 62 height 43
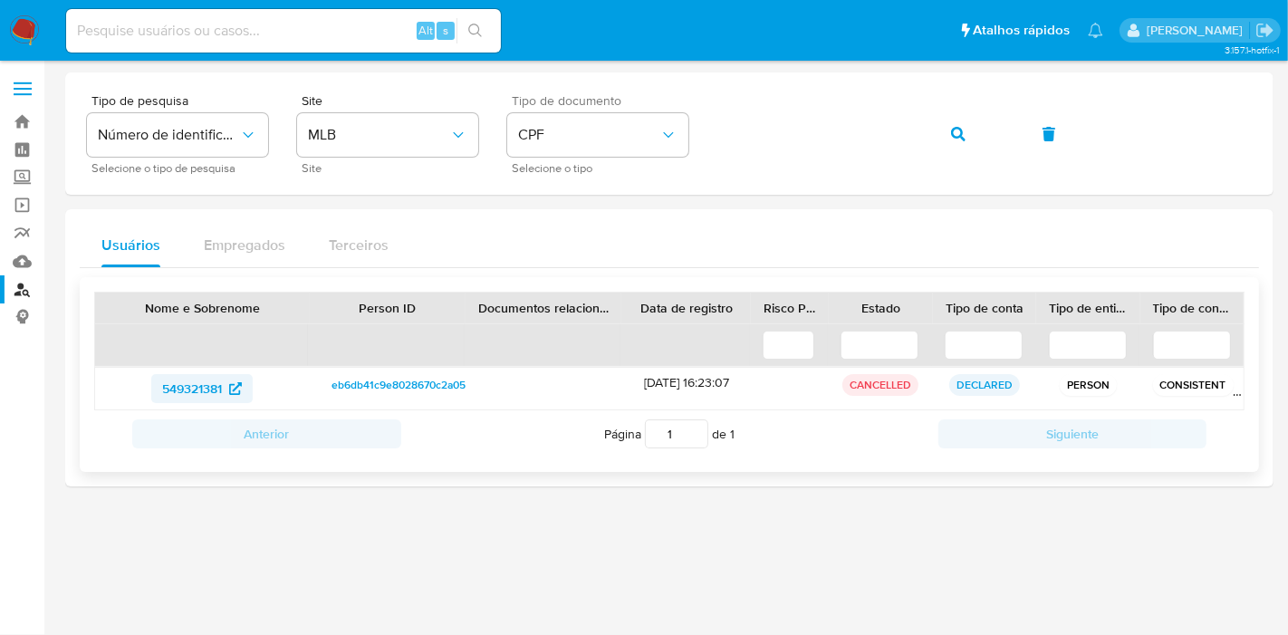
click at [196, 397] on span "549321381" at bounding box center [192, 388] width 60 height 29
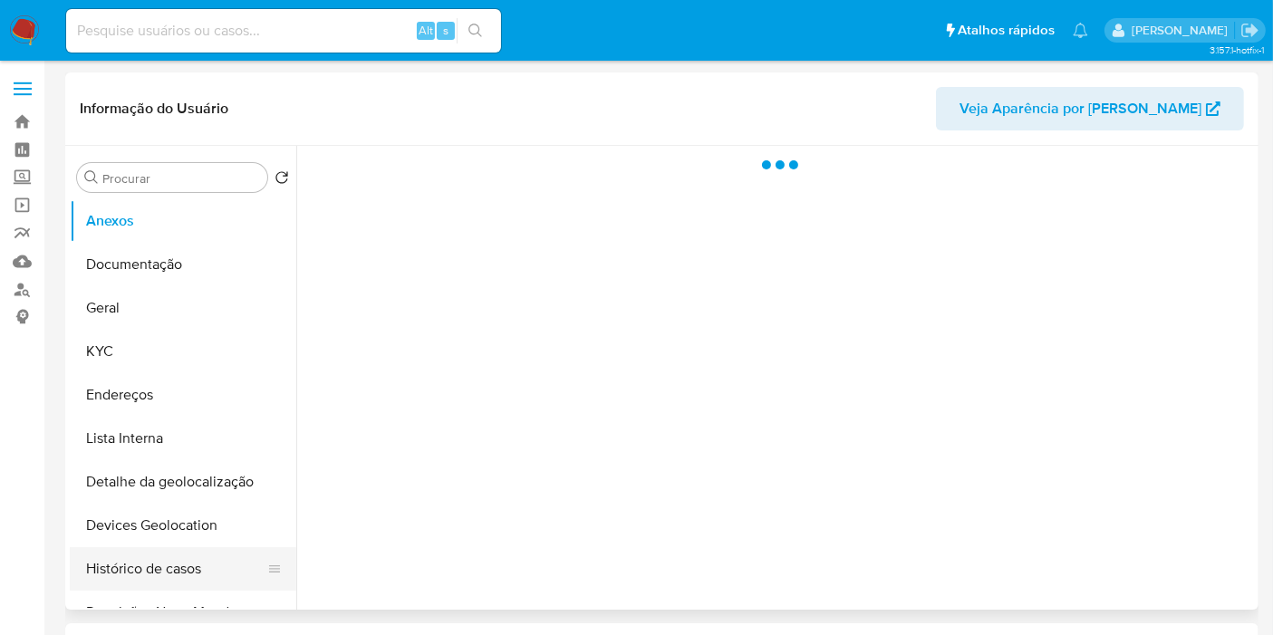
click at [145, 556] on button "Histórico de casos" at bounding box center [176, 568] width 212 height 43
select select "10"
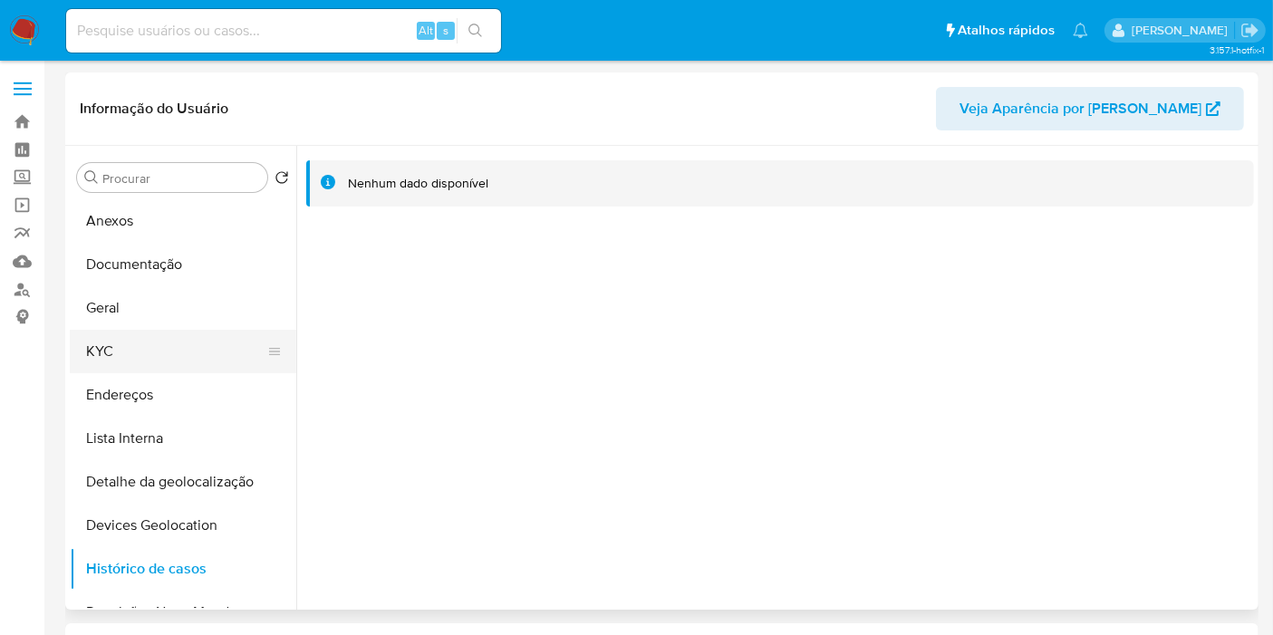
click at [213, 348] on button "KYC" at bounding box center [176, 351] width 212 height 43
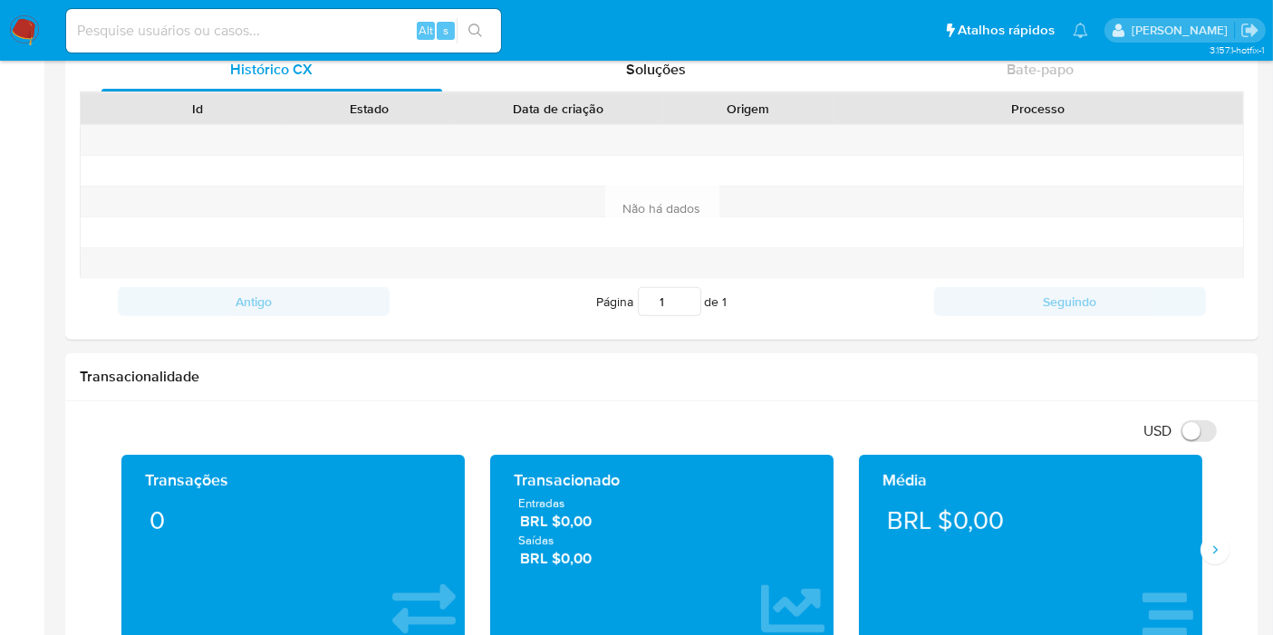
scroll to position [804, 0]
